Goal: Task Accomplishment & Management: Use online tool/utility

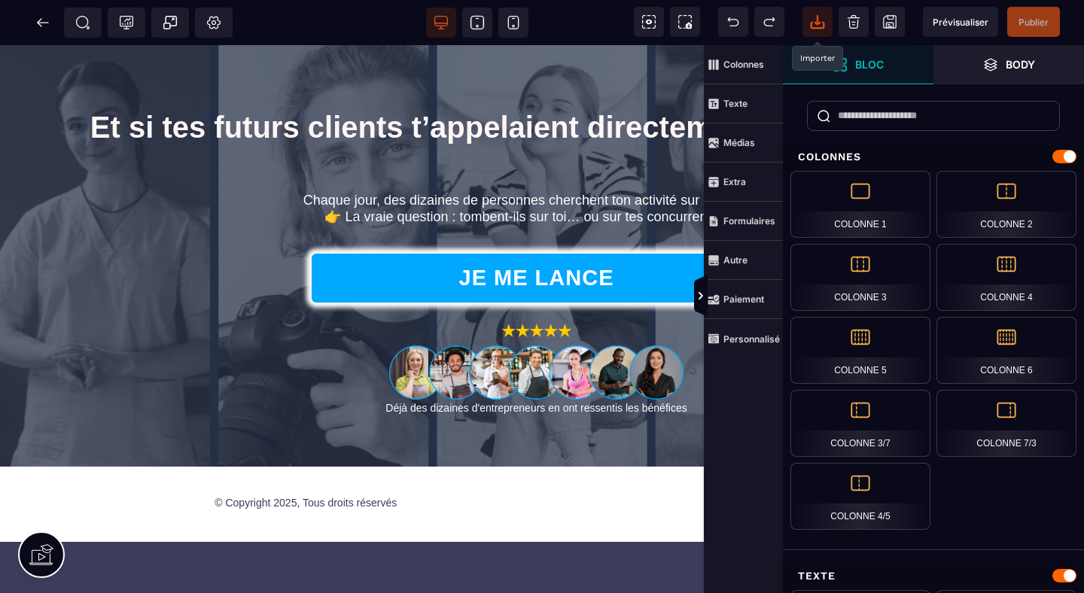
click at [819, 17] on icon at bounding box center [817, 21] width 15 height 15
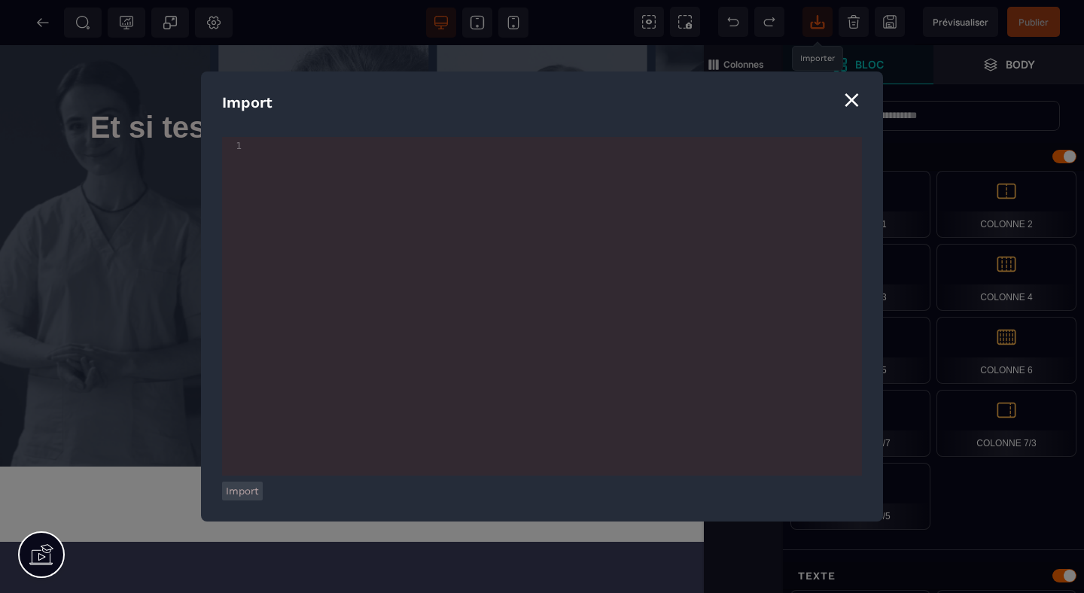
click at [858, 101] on div "⨯" at bounding box center [852, 99] width 20 height 29
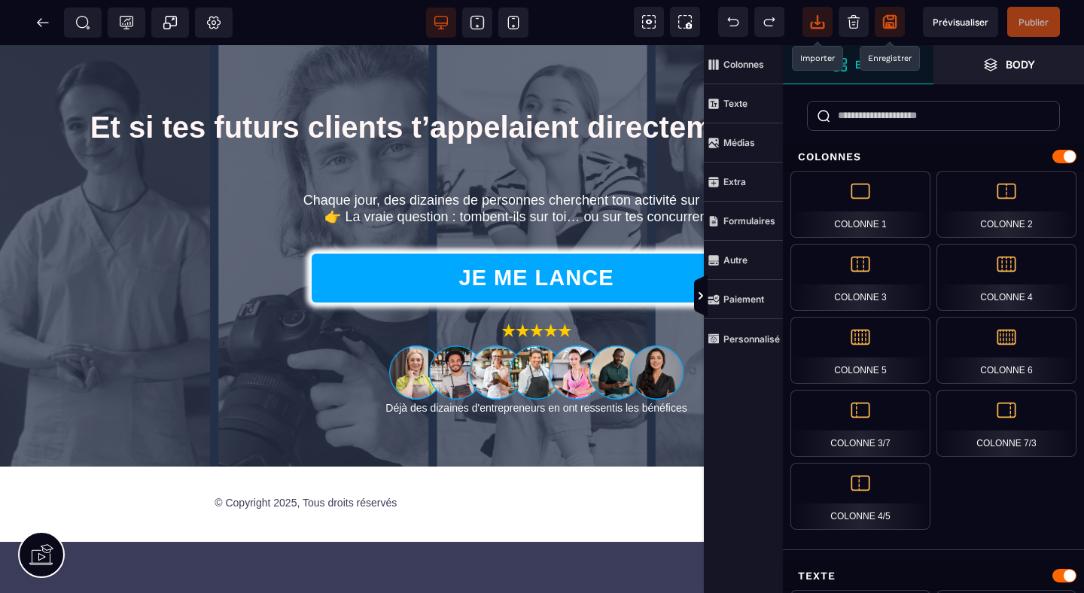
click at [889, 21] on icon at bounding box center [890, 21] width 15 height 15
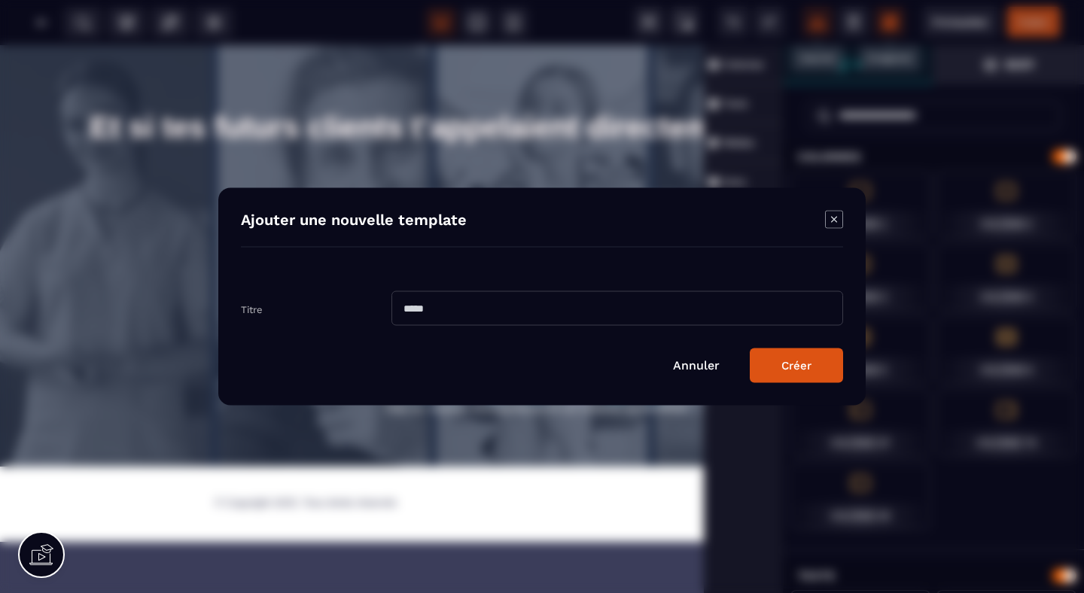
click at [830, 223] on icon "Modal window" at bounding box center [834, 220] width 18 height 18
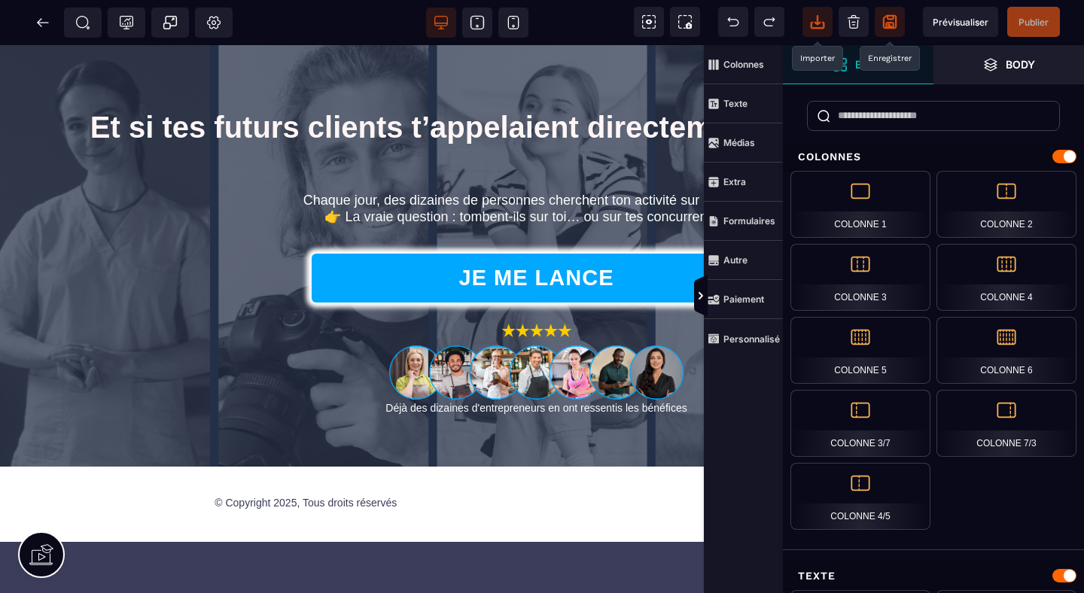
click at [27, 26] on div "SEO Tracking Popup Réglages Body" at bounding box center [121, 23] width 235 height 30
click at [35, 23] on icon at bounding box center [42, 22] width 15 height 15
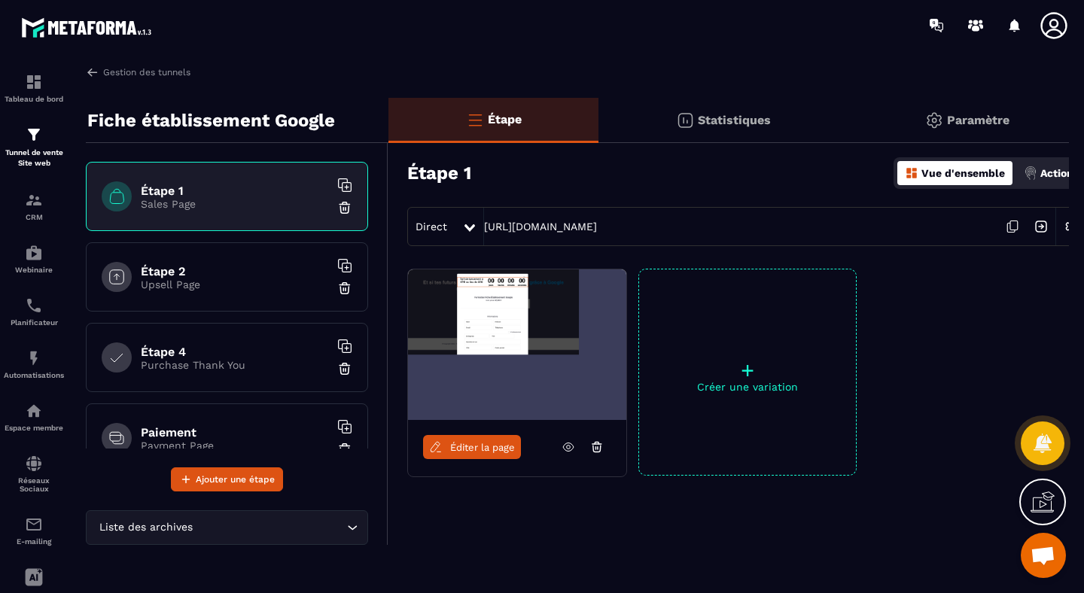
click at [759, 347] on div "+ Créer une variation" at bounding box center [748, 372] width 218 height 207
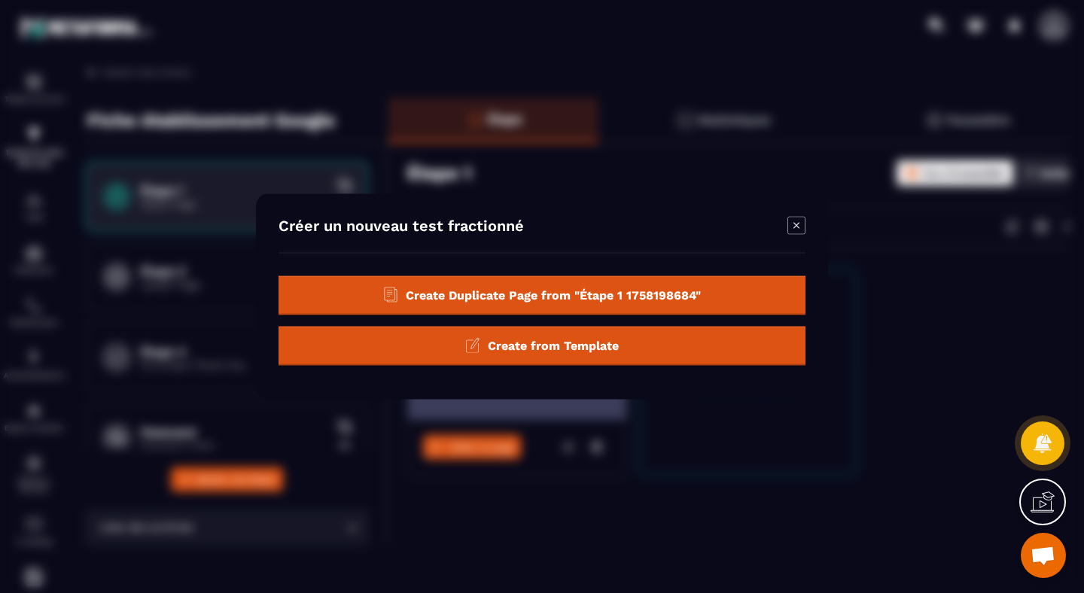
click at [549, 351] on span "Create from Template" at bounding box center [553, 345] width 131 height 14
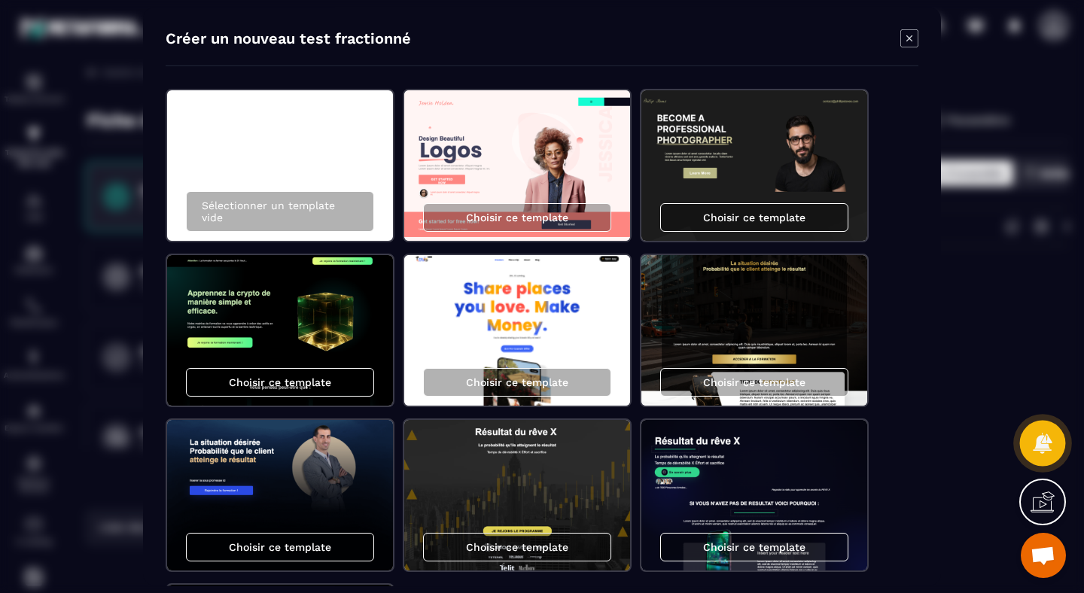
click at [1046, 432] on icon at bounding box center [1043, 443] width 22 height 22
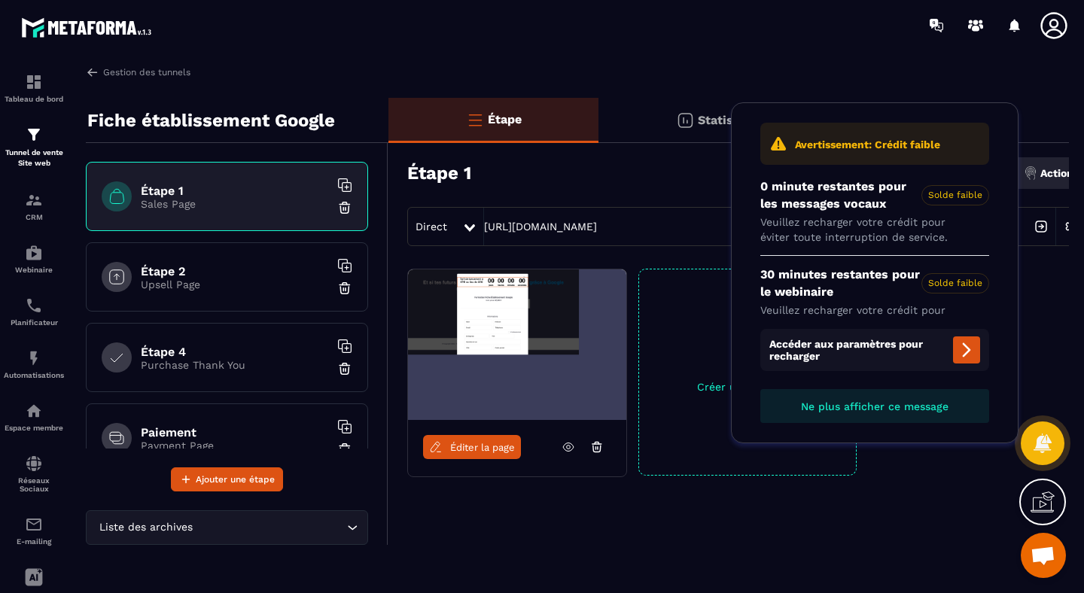
click at [889, 404] on span "Ne plus afficher ce message" at bounding box center [875, 407] width 148 height 12
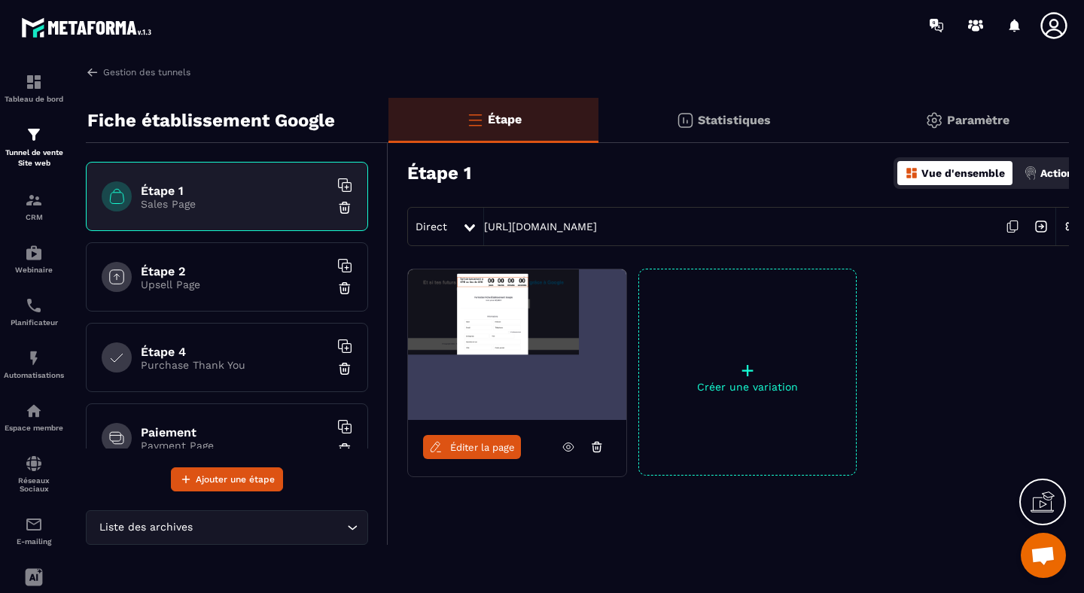
scroll to position [0, 17]
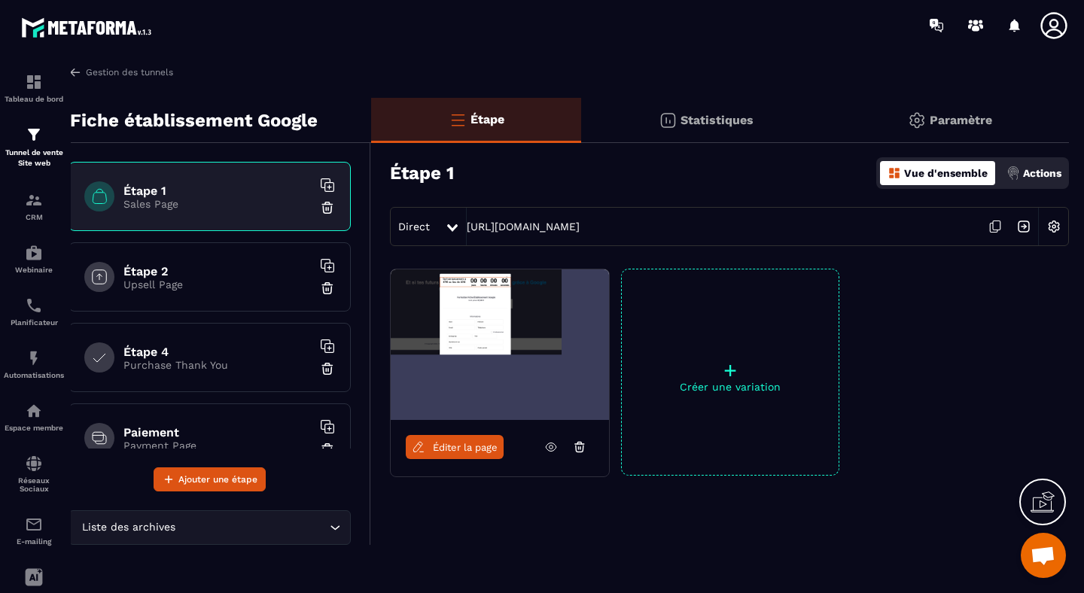
click at [740, 364] on p "+" at bounding box center [730, 370] width 217 height 21
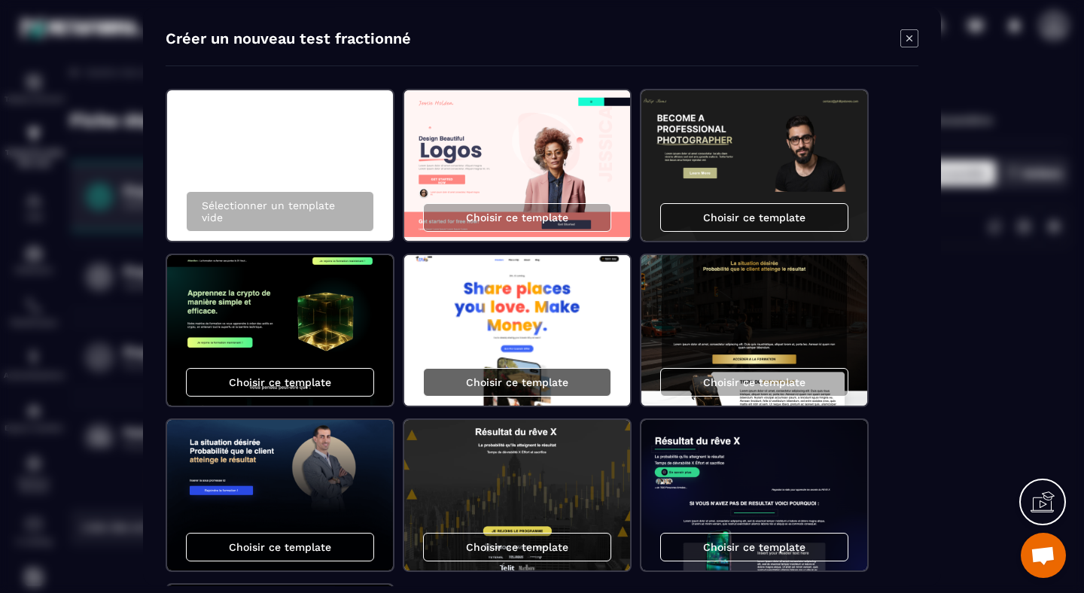
click at [504, 379] on p "Choisir ce template" at bounding box center [517, 383] width 102 height 12
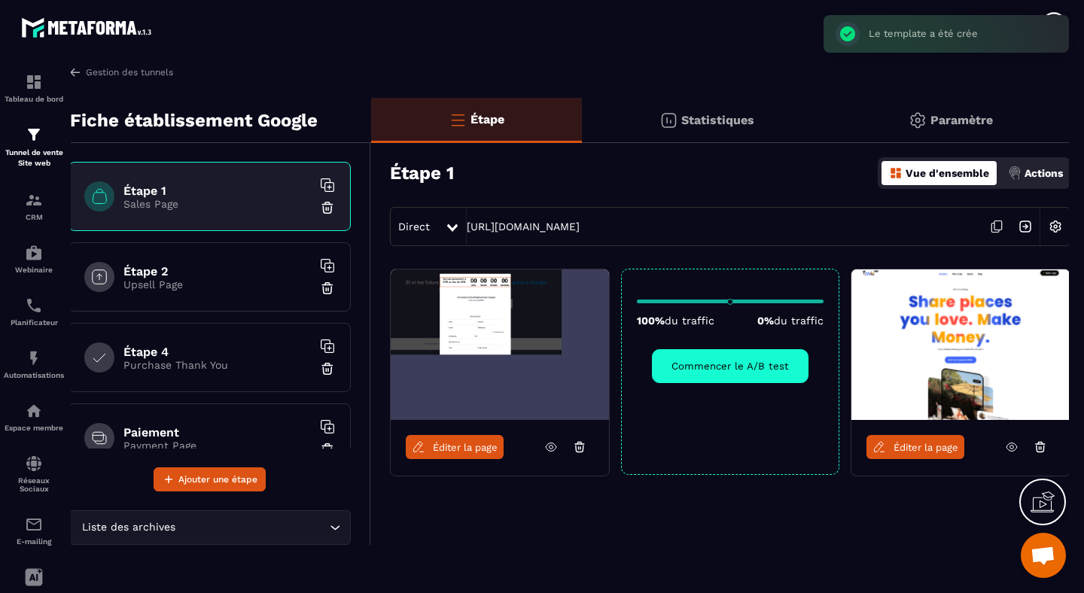
click at [947, 443] on span "Éditer la page" at bounding box center [926, 447] width 65 height 11
